Goal: Check status: Check status

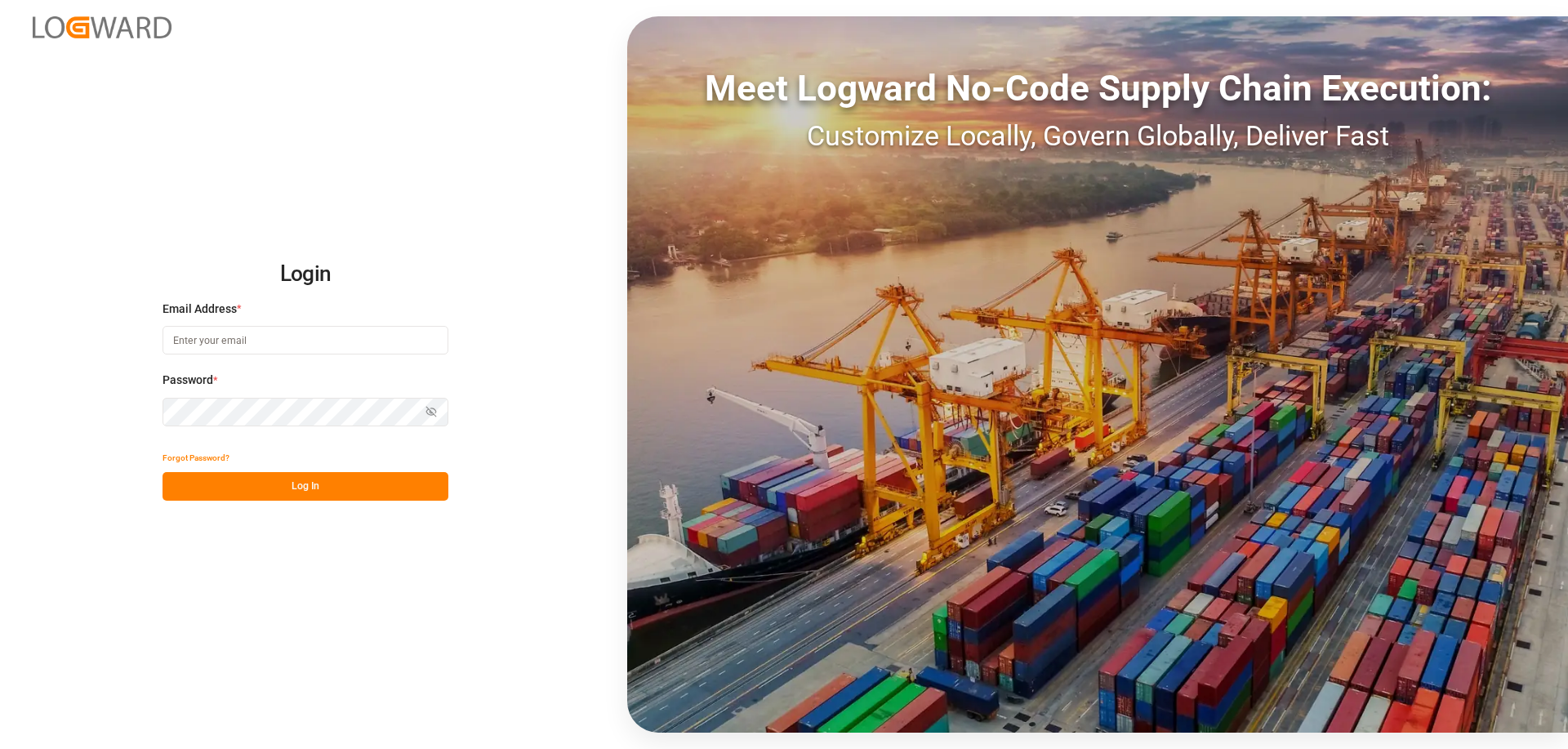
type input "[PERSON_NAME][EMAIL_ADDRESS][DOMAIN_NAME]"
click at [320, 486] on button "Log In" at bounding box center [306, 486] width 286 height 28
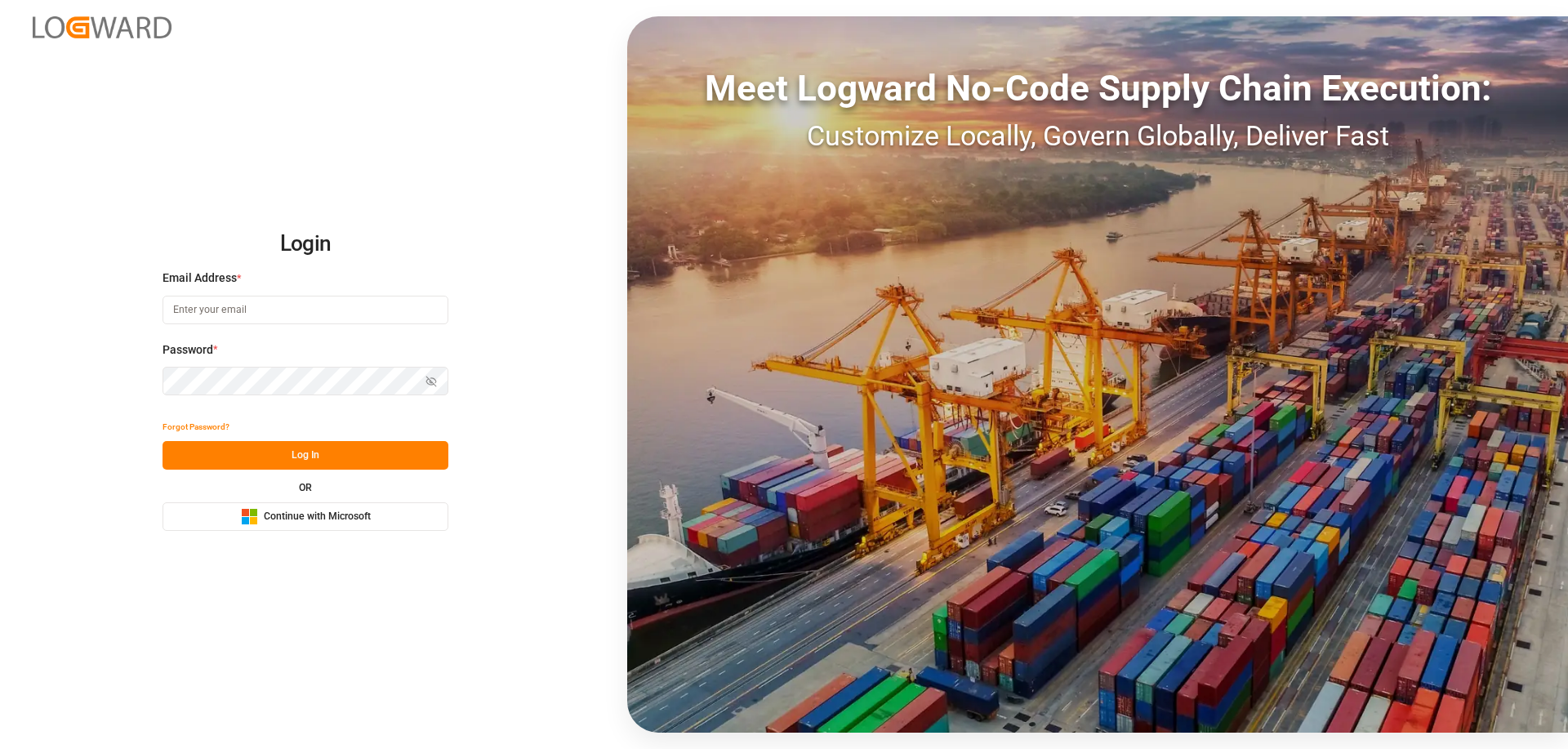
type input "[PERSON_NAME][EMAIL_ADDRESS][DOMAIN_NAME]"
click at [319, 454] on button "Log In" at bounding box center [306, 455] width 286 height 28
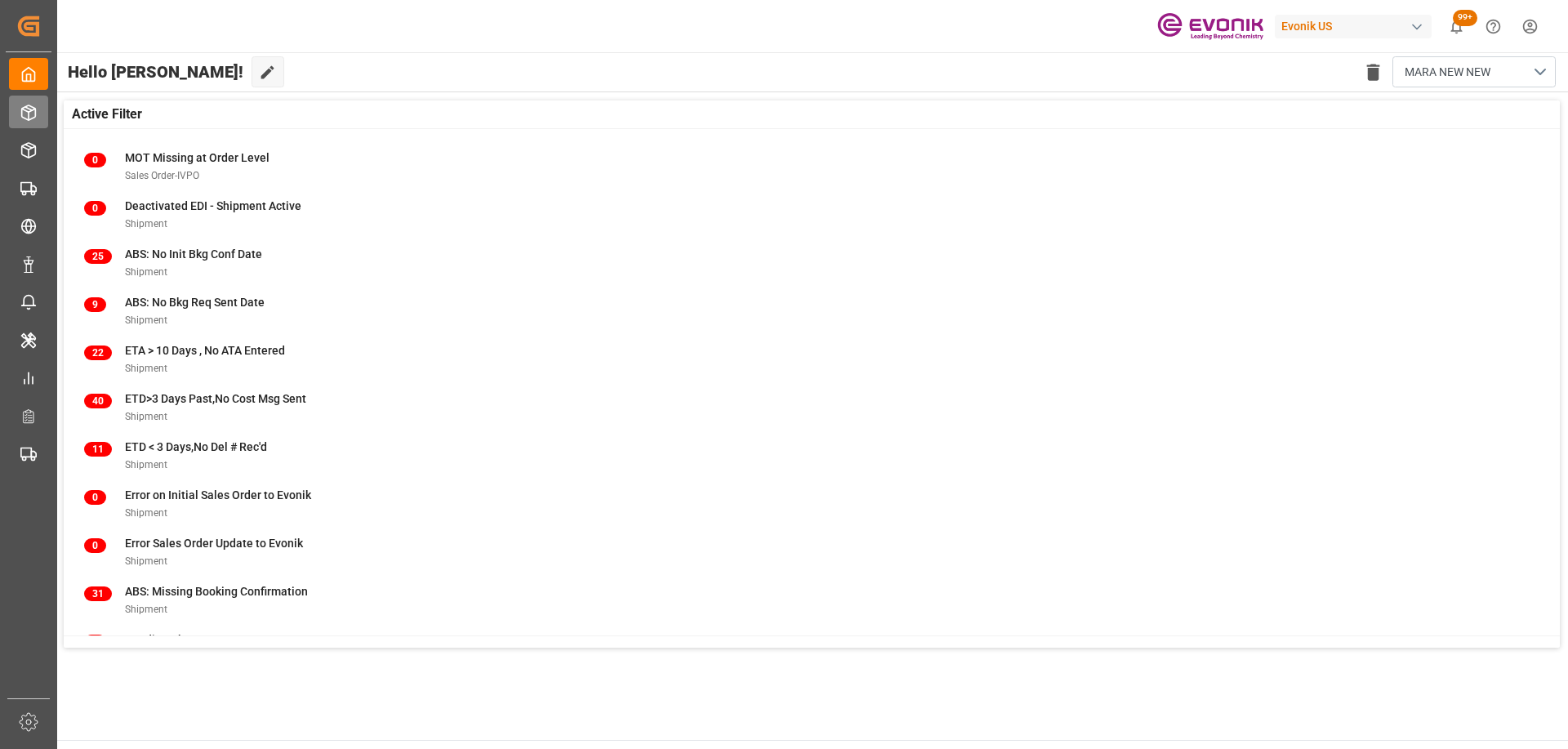
click at [41, 116] on div "Seafreight Order Management Seafreight Order Management" at bounding box center [28, 111] width 39 height 31
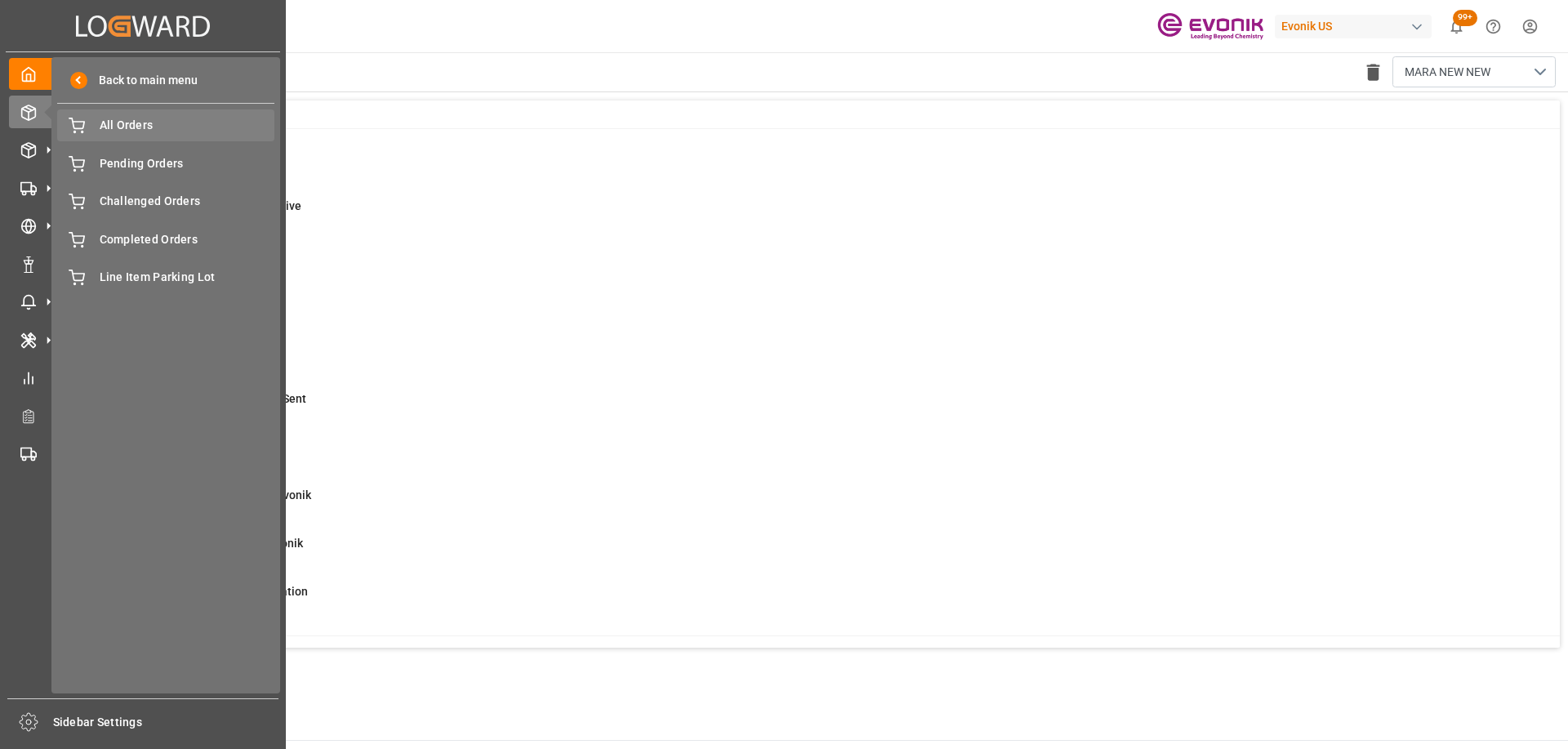
click at [181, 128] on span "All Orders" at bounding box center [187, 125] width 175 height 17
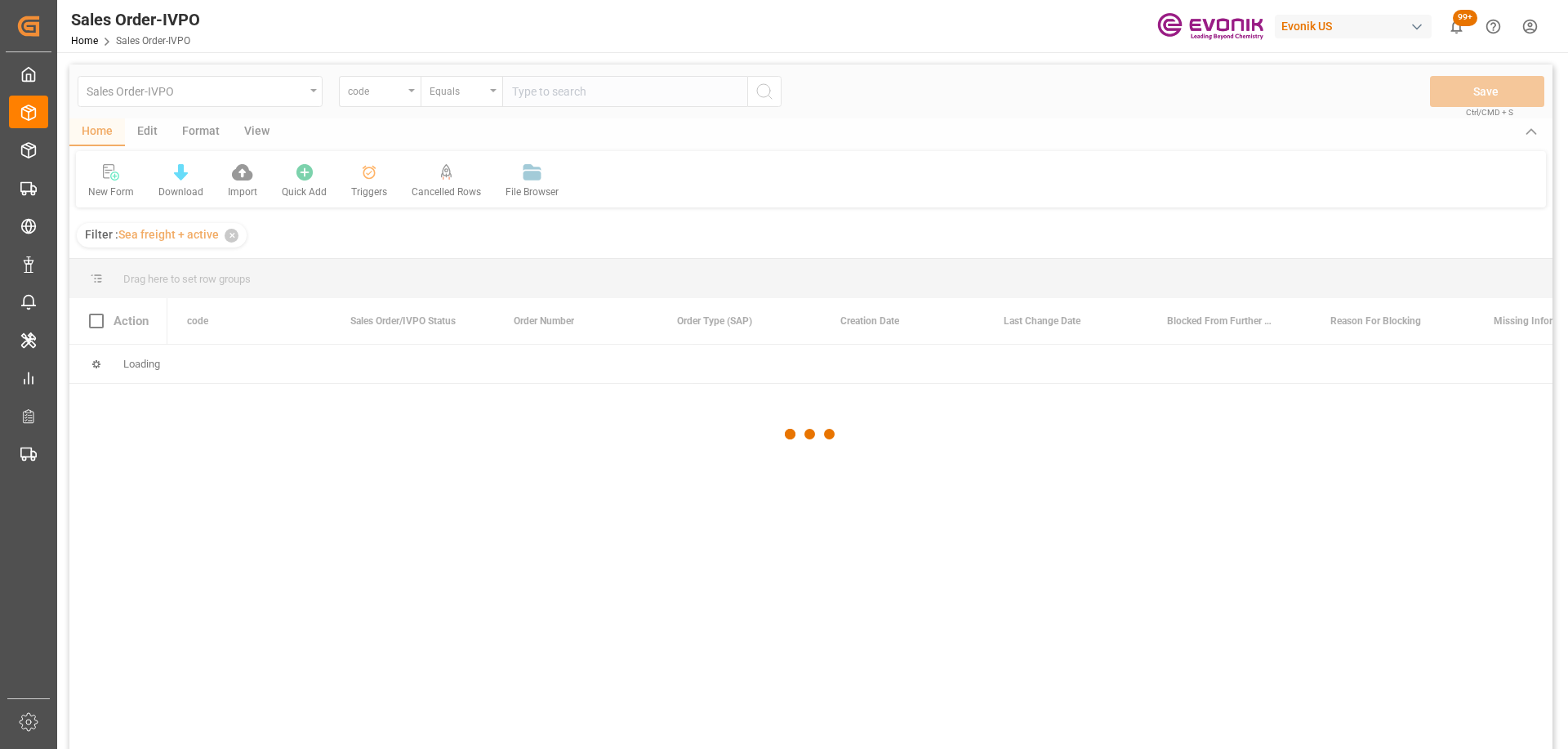
click at [340, 91] on div at bounding box center [810, 434] width 1483 height 739
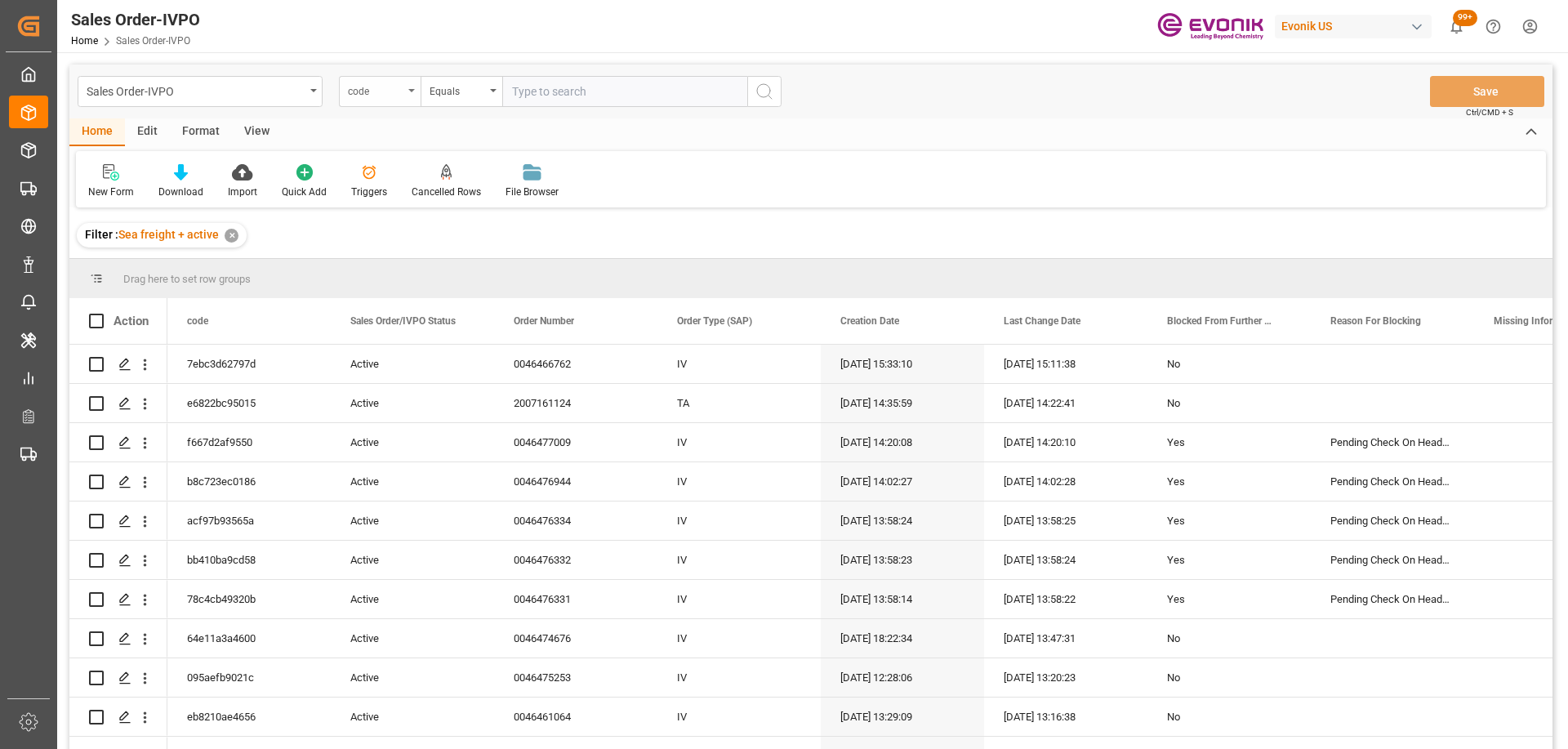
click at [362, 90] on div "code" at bounding box center [375, 89] width 56 height 19
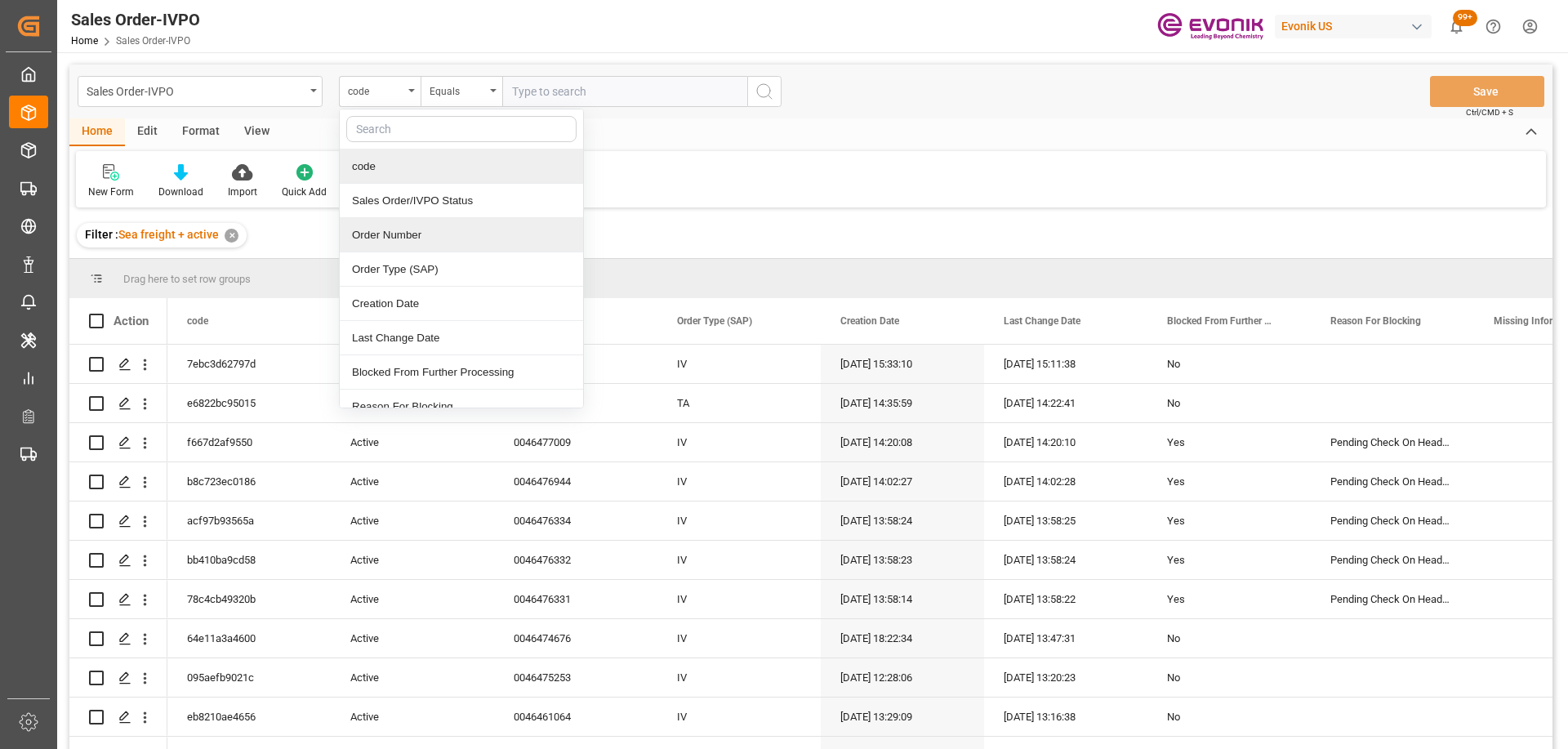
click at [415, 229] on div "Order Number" at bounding box center [462, 234] width 243 height 34
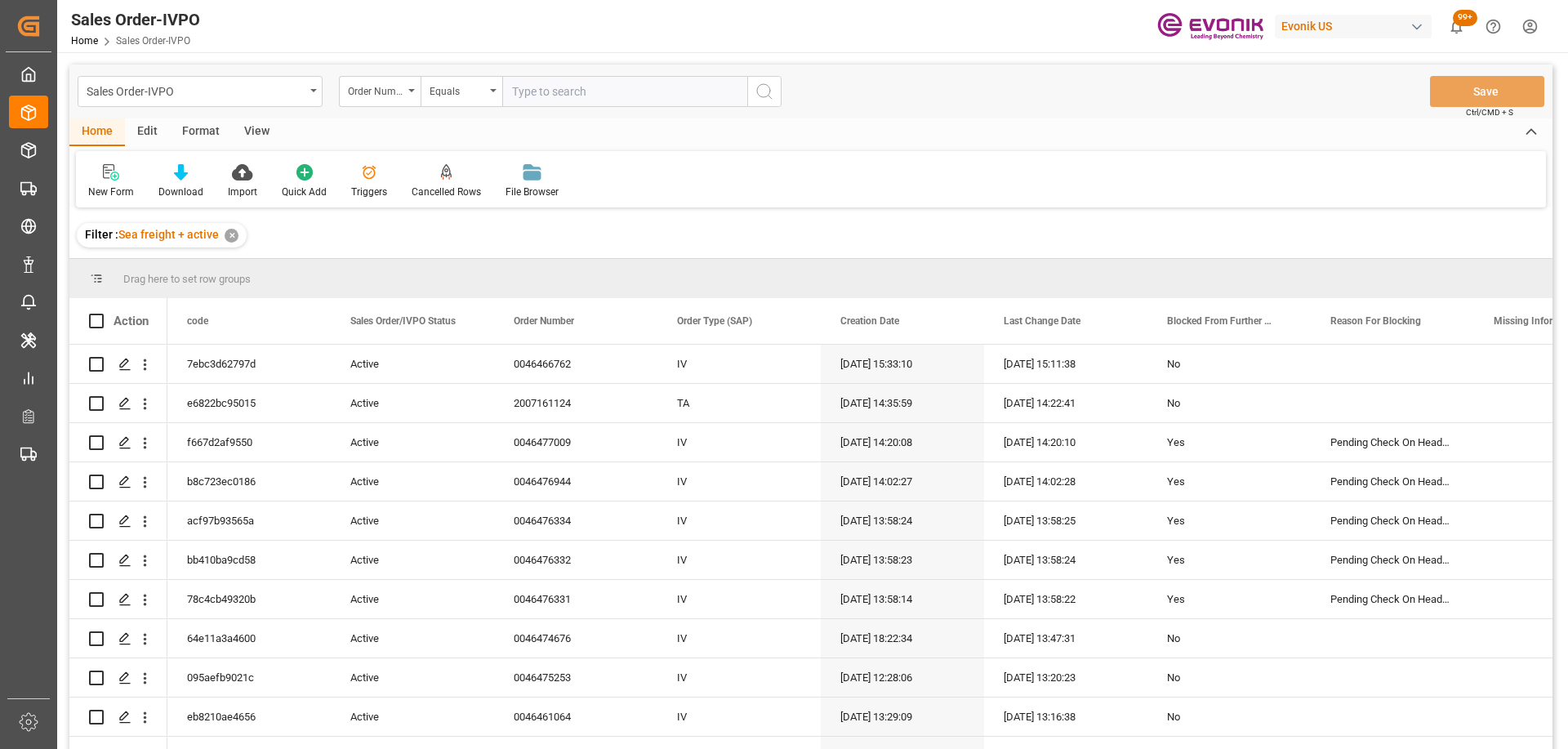
click at [541, 89] on input "text" at bounding box center [624, 91] width 245 height 31
paste input "2007219045"
type input "2007219045"
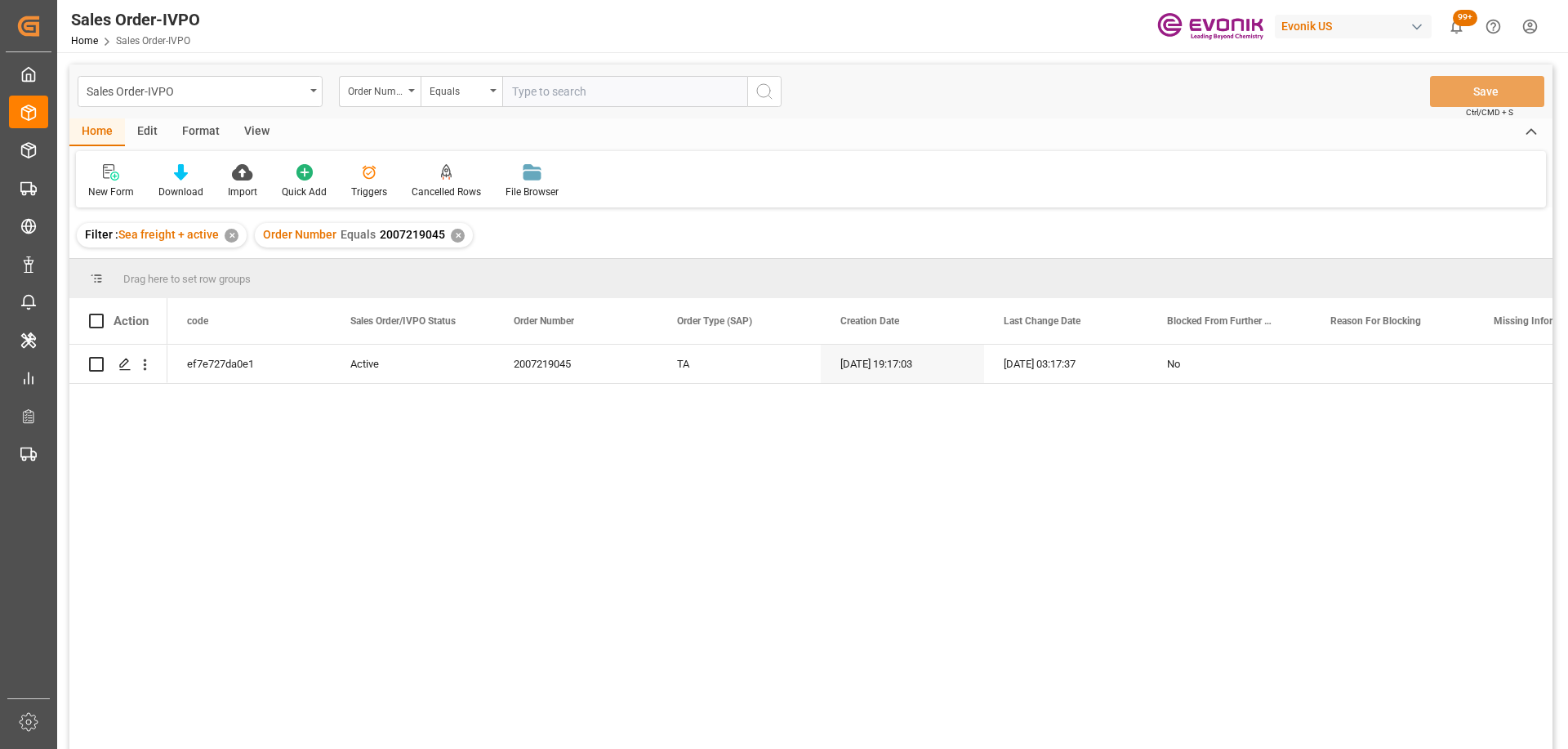
click at [555, 86] on input "text" at bounding box center [624, 91] width 245 height 31
paste input "2007123580"
type input "2007123580"
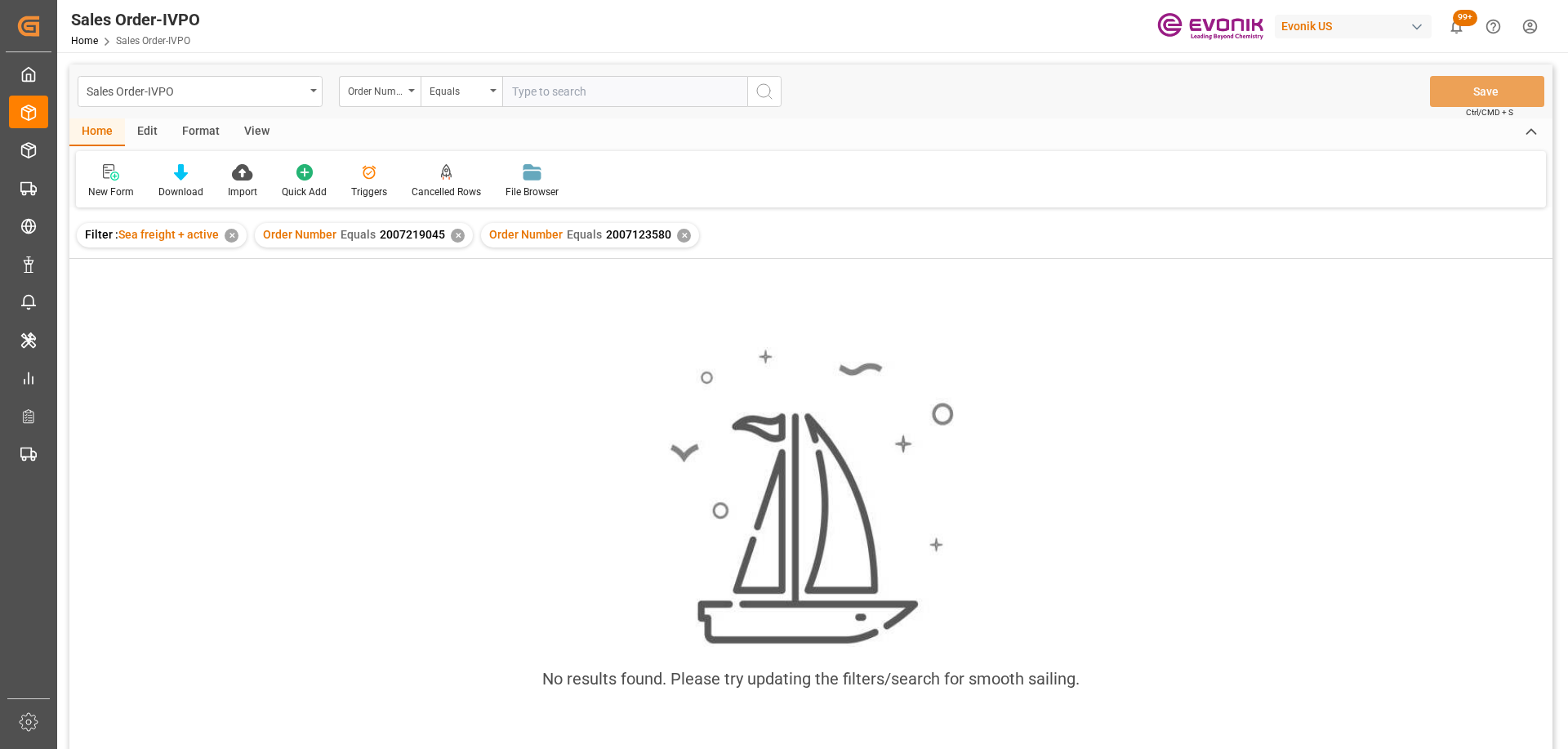
click at [455, 233] on div "✕" at bounding box center [458, 235] width 14 height 14
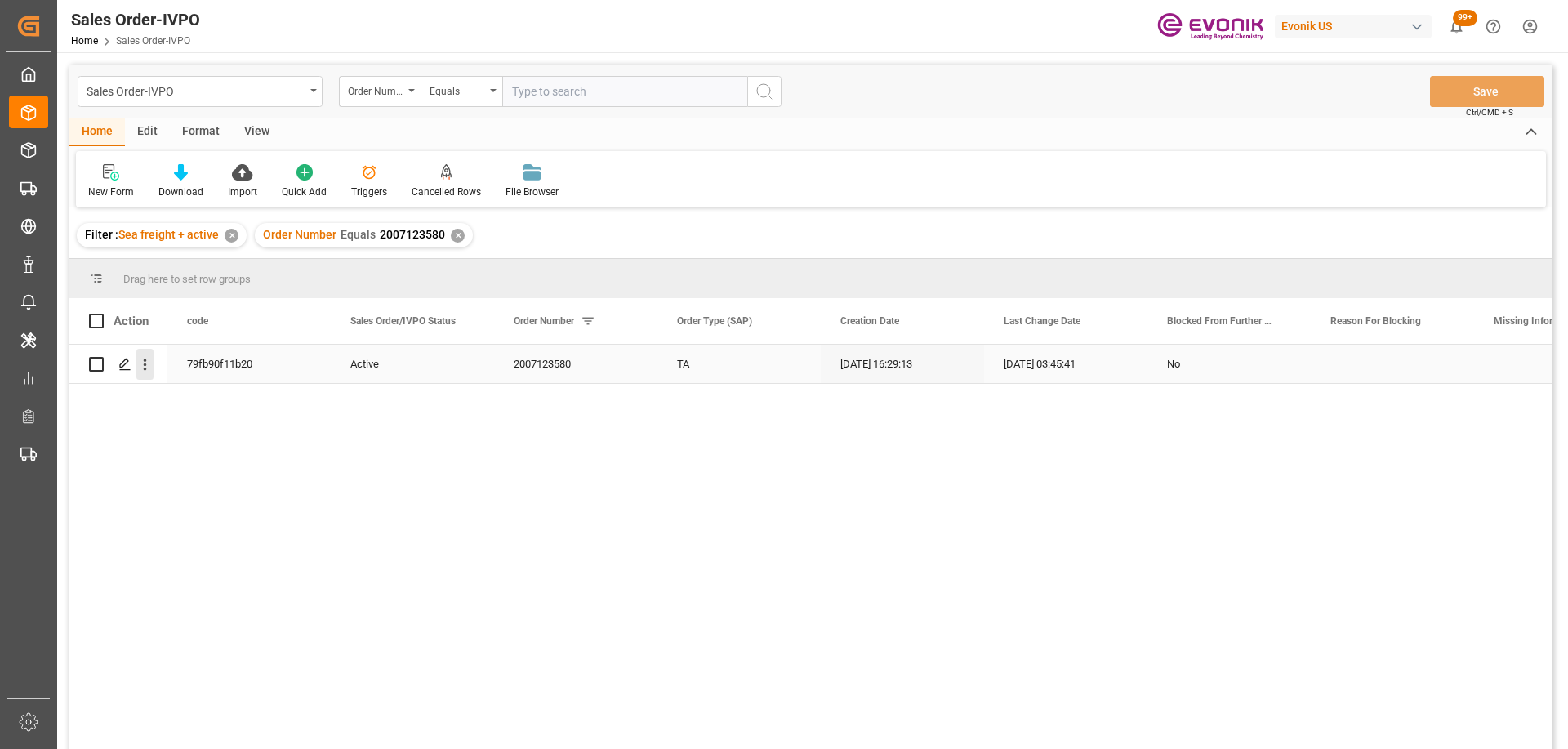
click at [147, 360] on icon "open menu" at bounding box center [144, 364] width 17 height 17
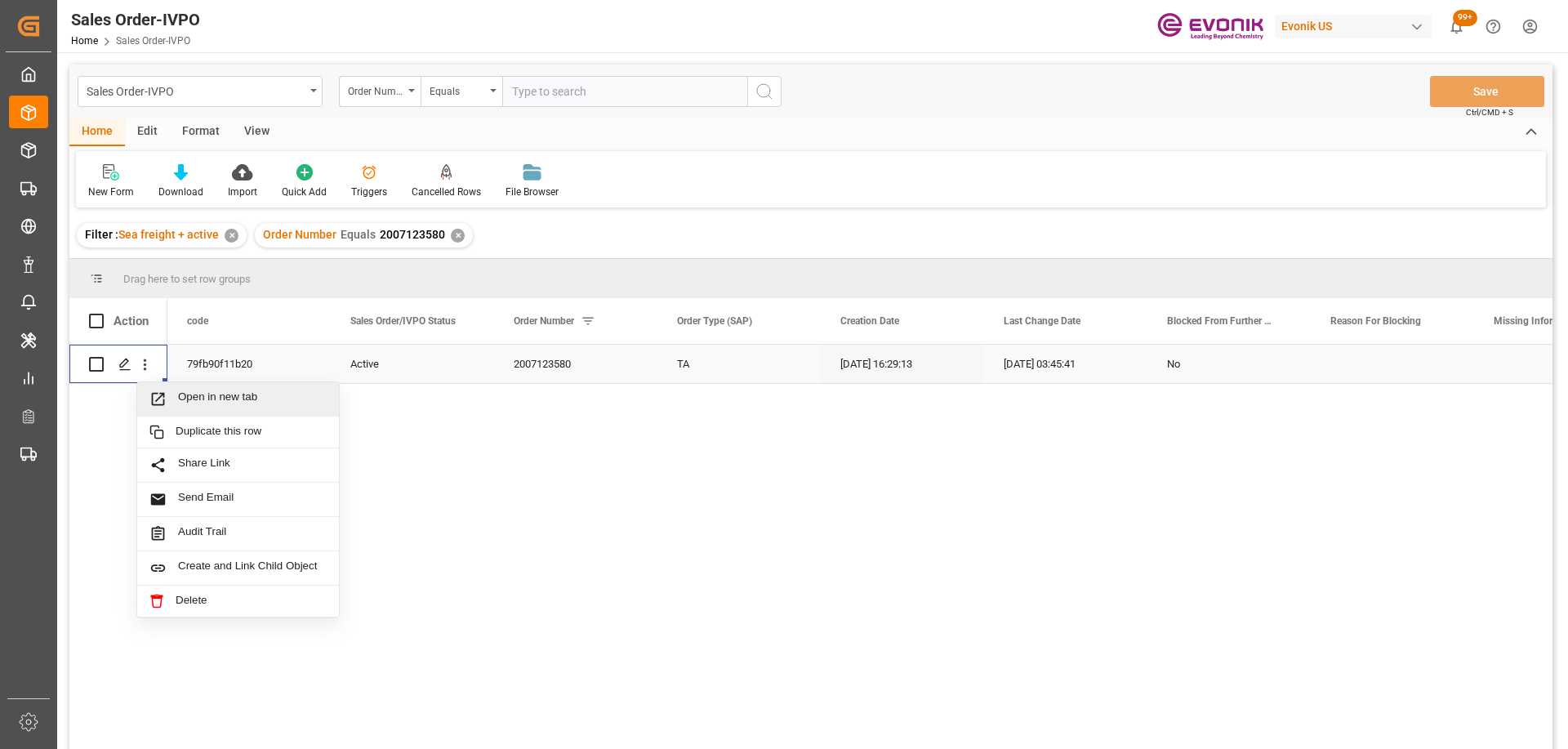
click at [166, 393] on icon "Press SPACE to select this row." at bounding box center [157, 398] width 17 height 17
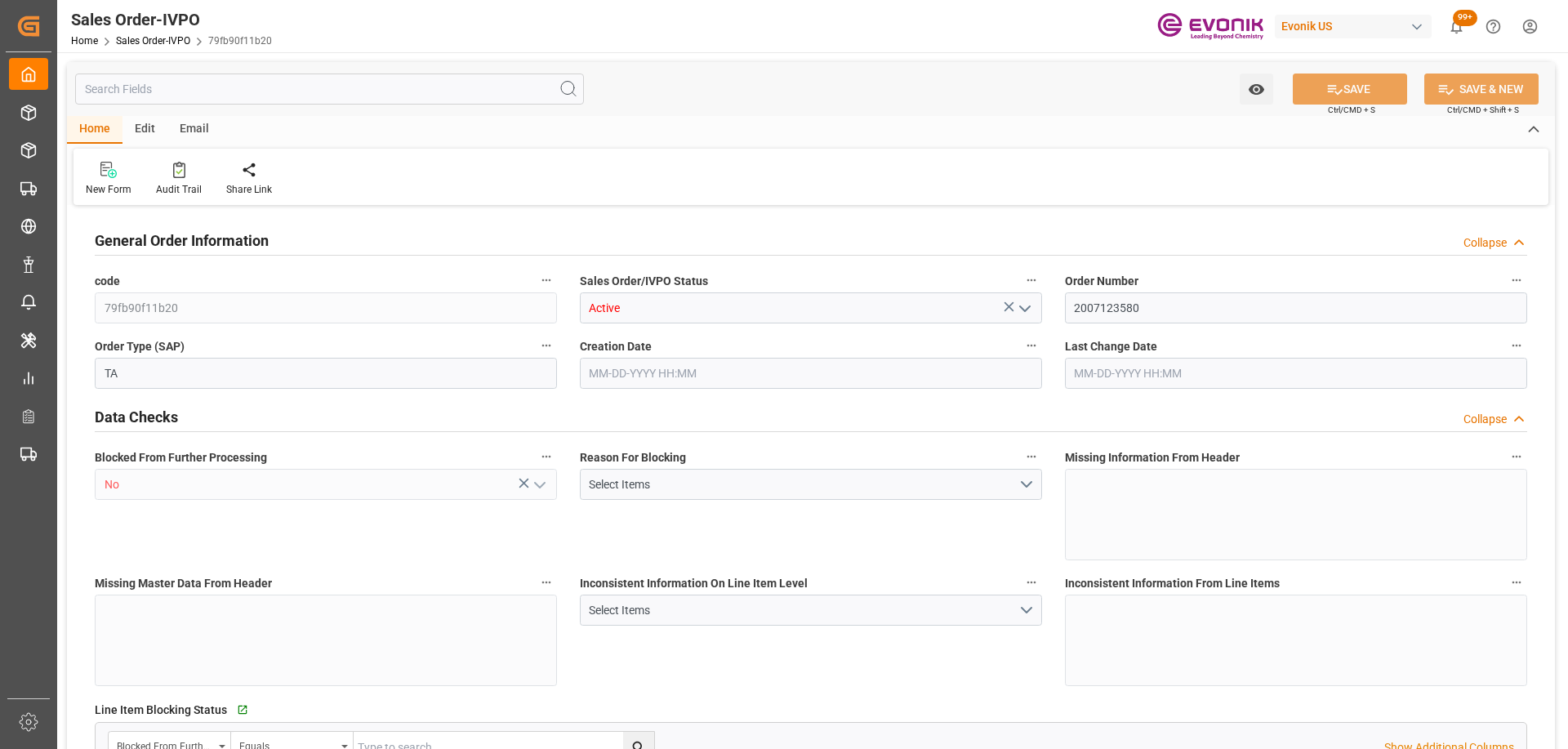
type input "DOCAU"
type input "0"
type input "1"
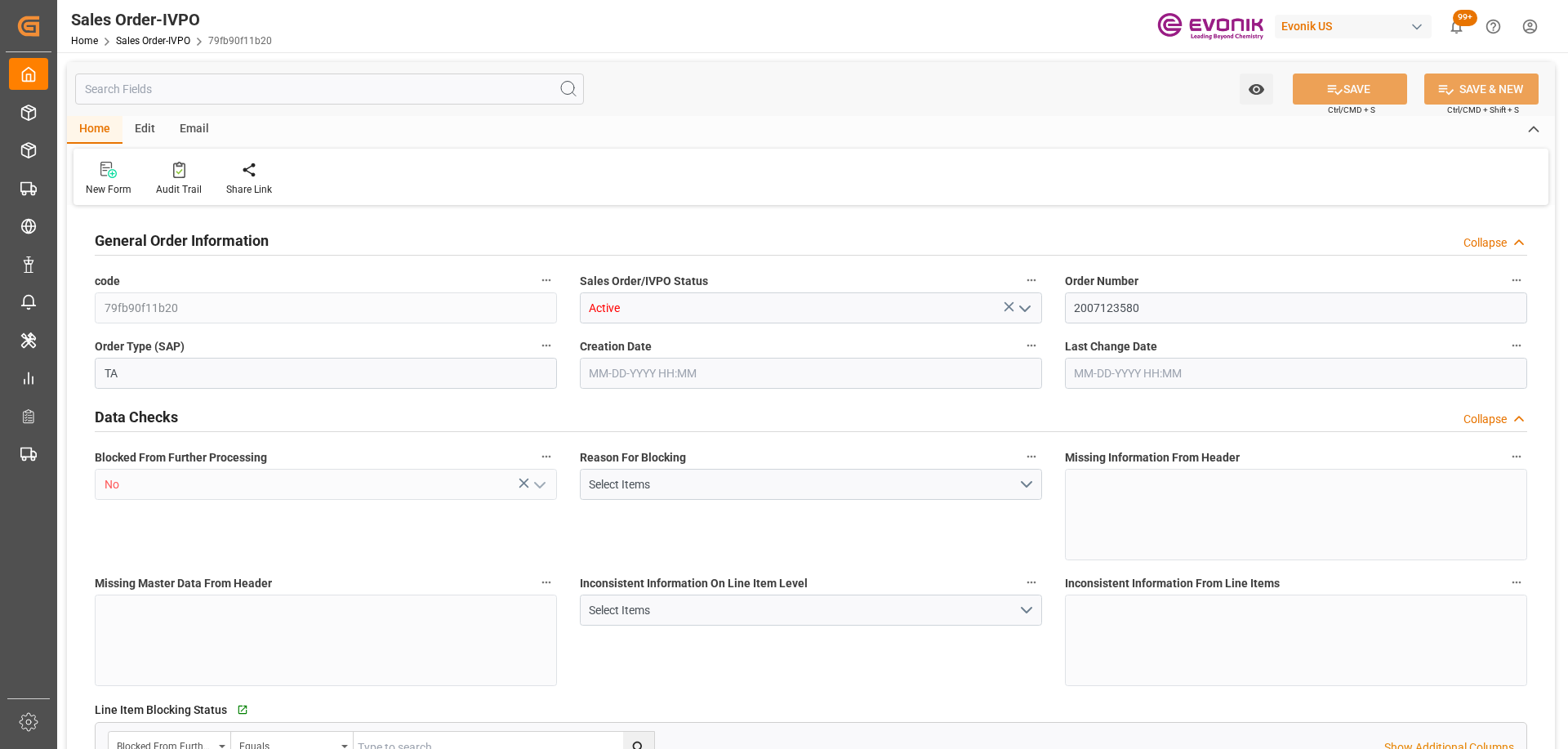
type input "4739.52"
type input "45.8938"
type input "19000"
type input "60"
type input "08-01-2025 16:29"
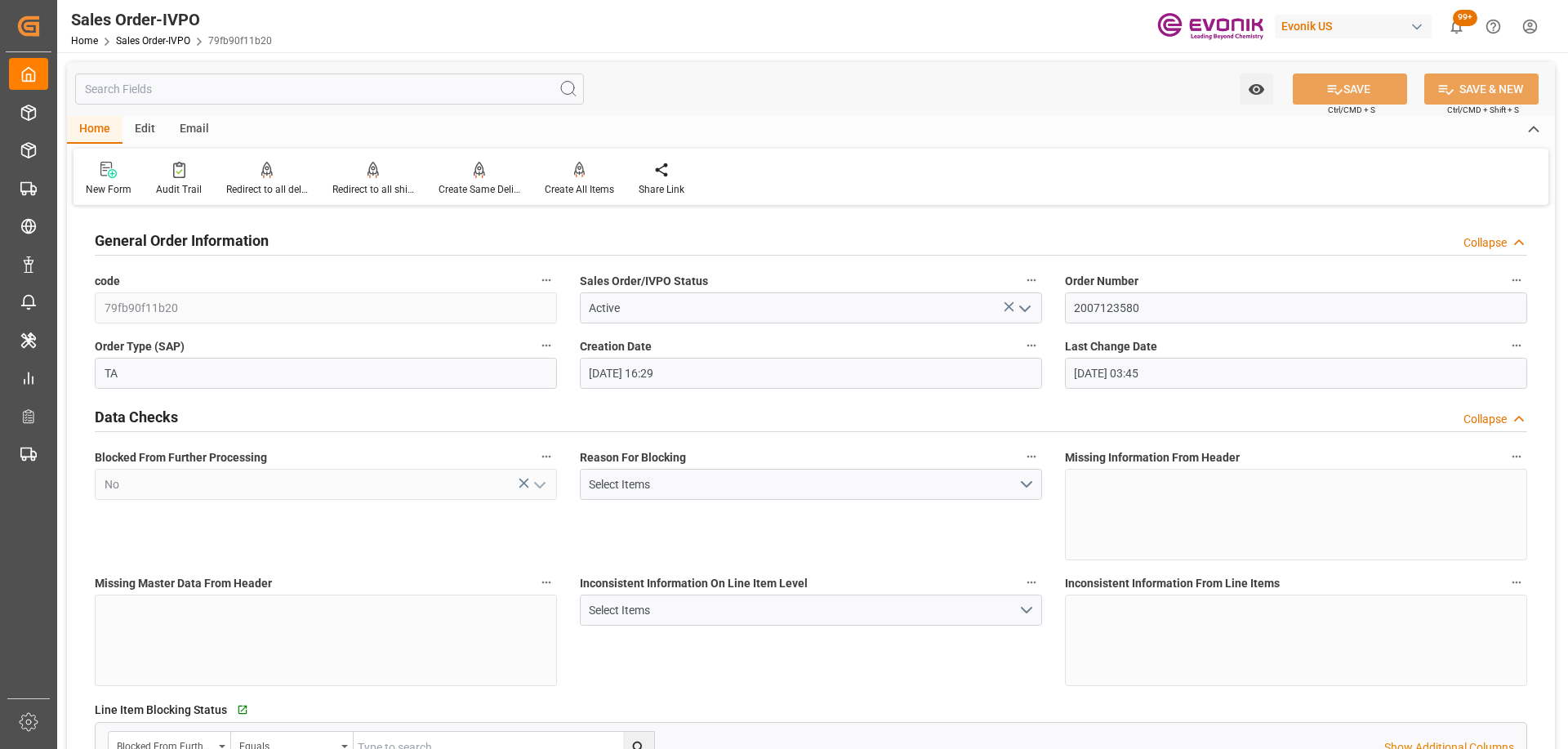
type input "10-10-2025 03:45"
click at [373, 175] on icon at bounding box center [372, 176] width 7 height 3
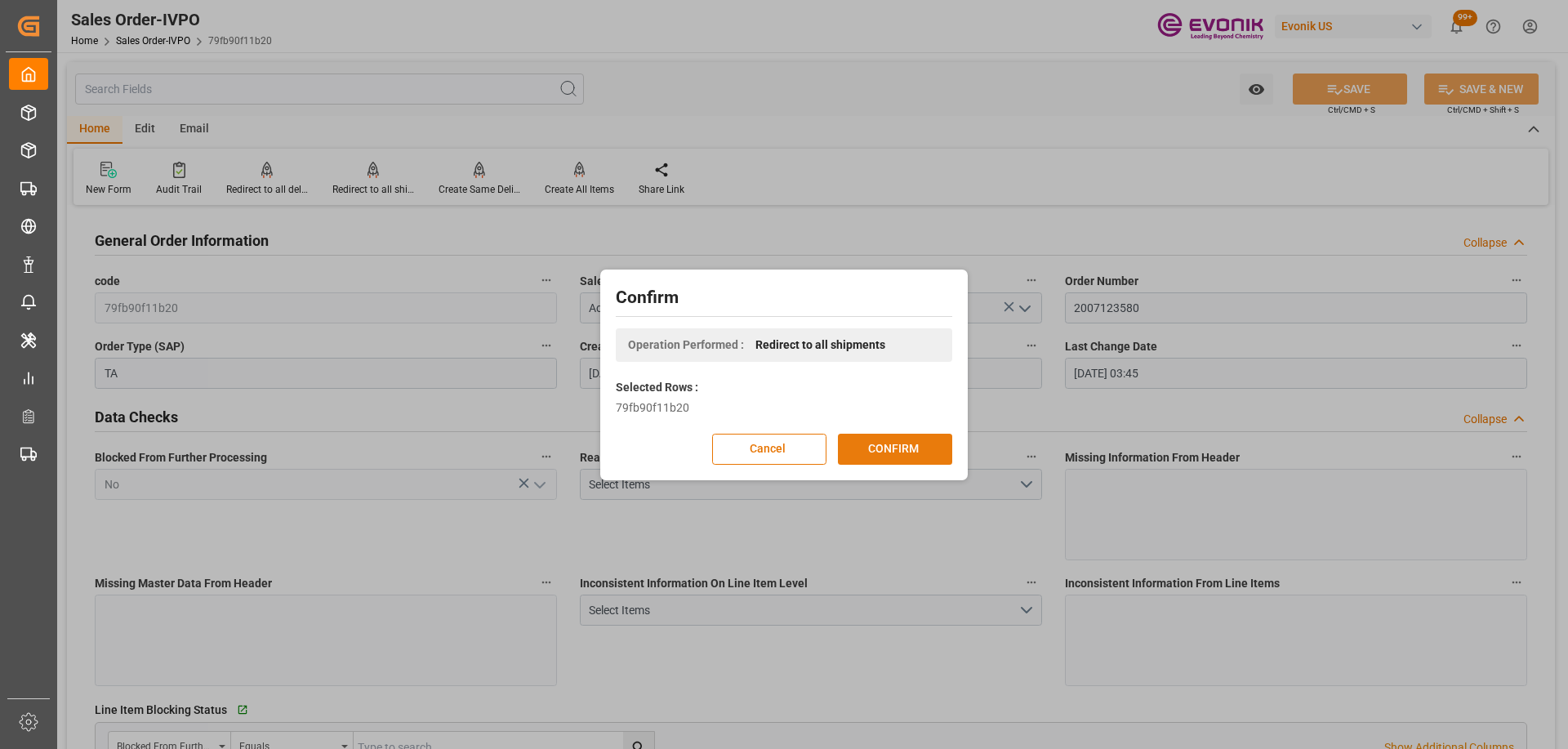
click at [907, 449] on button "CONFIRM" at bounding box center [895, 449] width 115 height 31
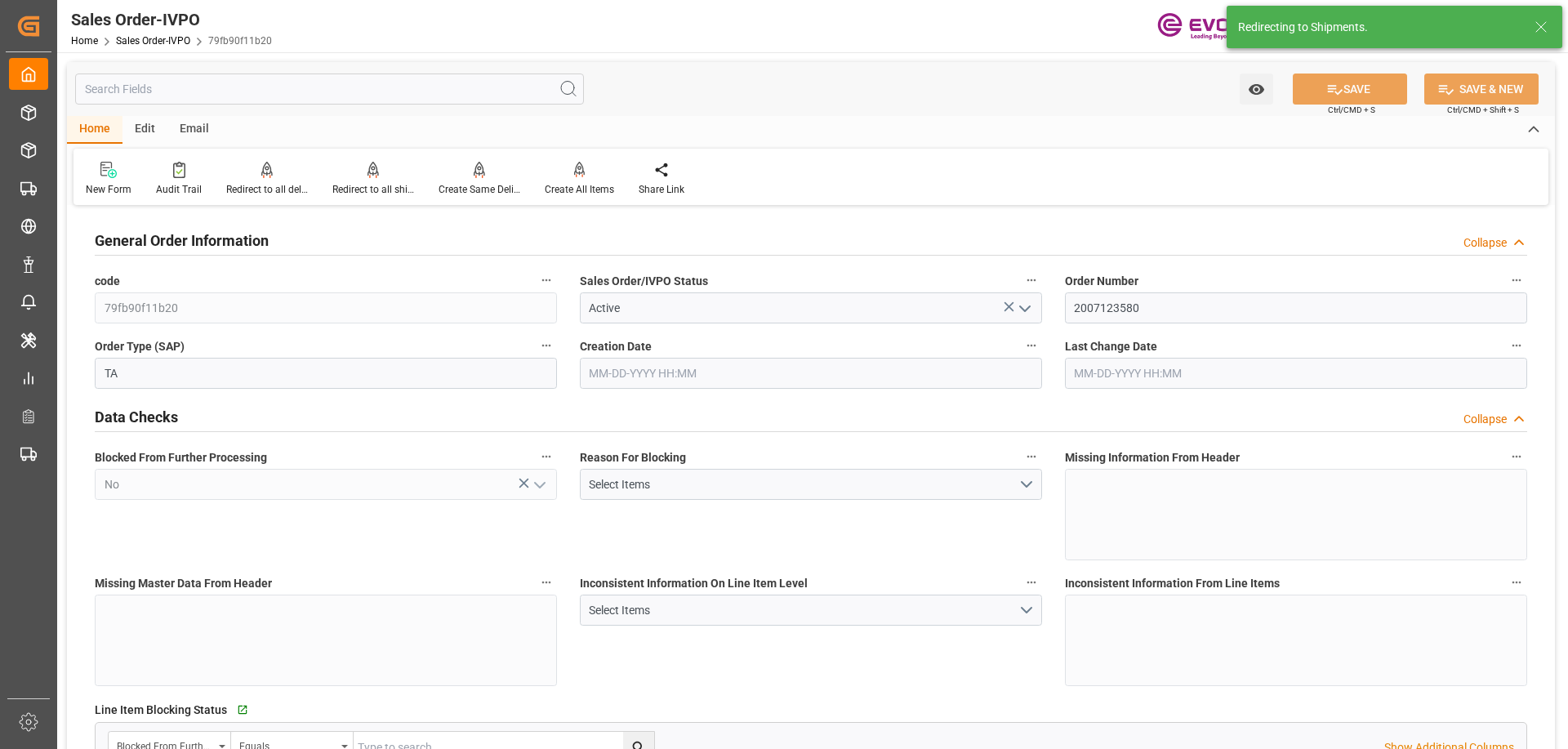
type input "08-01-2025 16:29"
type input "10-10-2025 03:45"
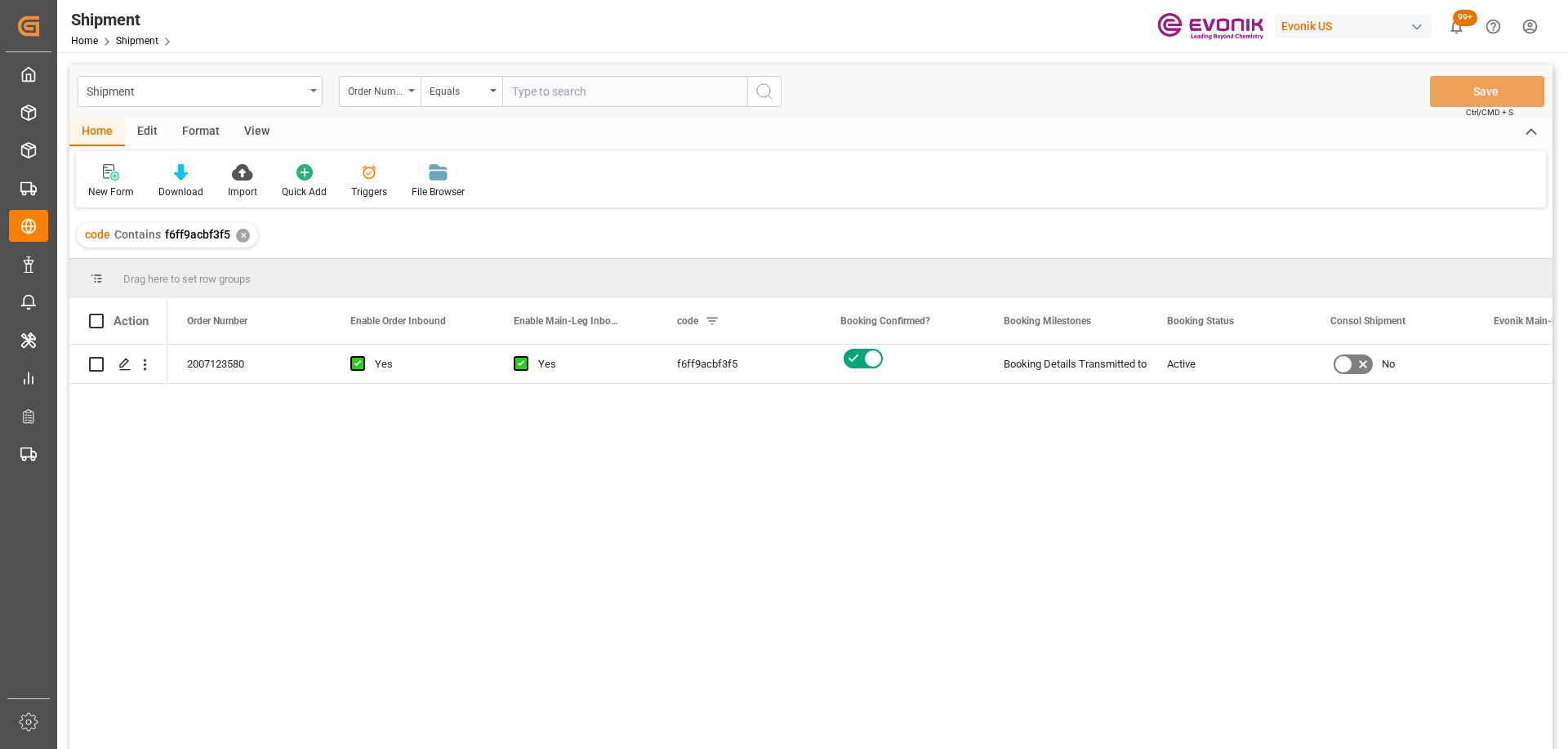
click at [570, 98] on input "text" at bounding box center [624, 91] width 245 height 31
paste input "2007219045"
type input "2007219045"
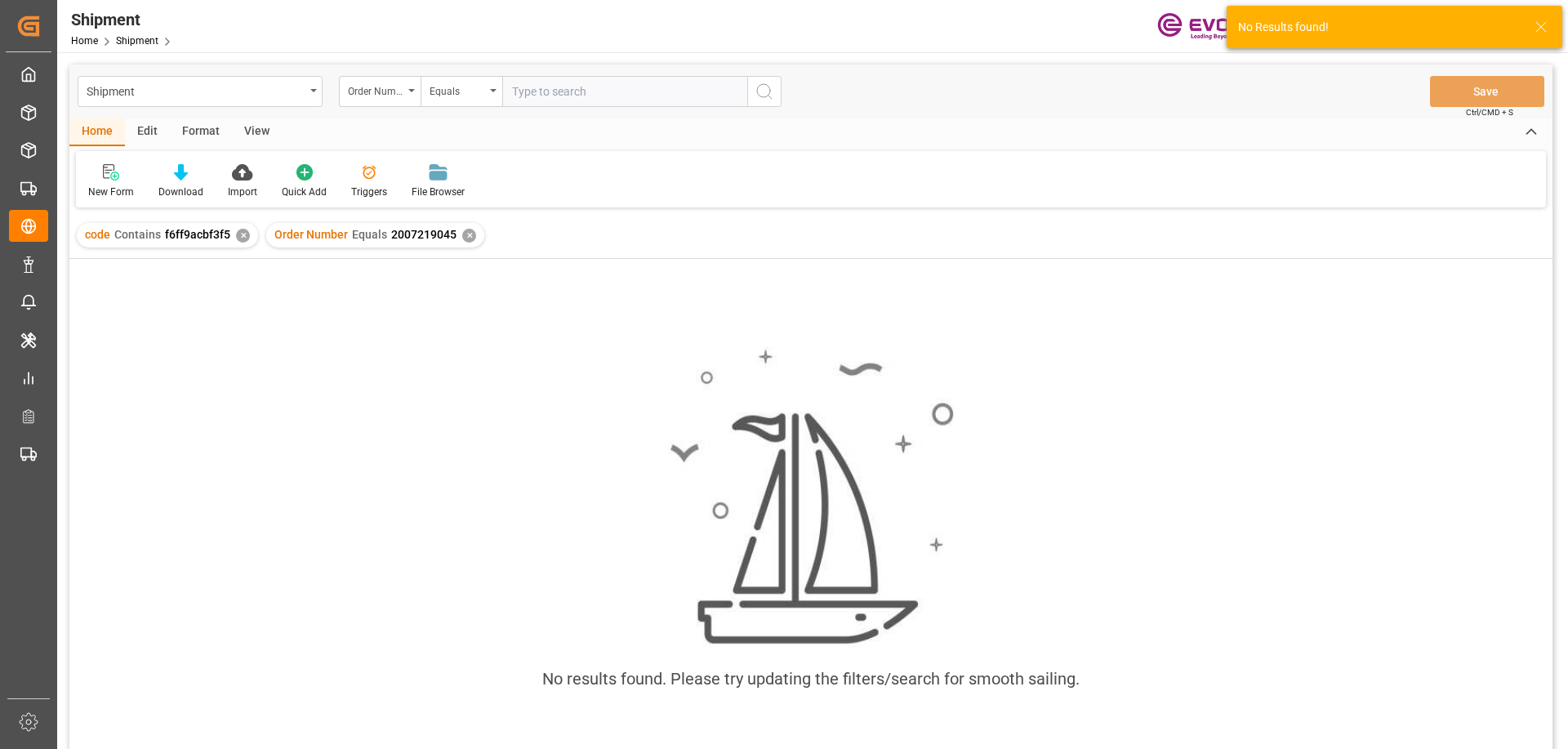
click at [242, 235] on div "✕" at bounding box center [243, 235] width 14 height 14
